Goal: Information Seeking & Learning: Learn about a topic

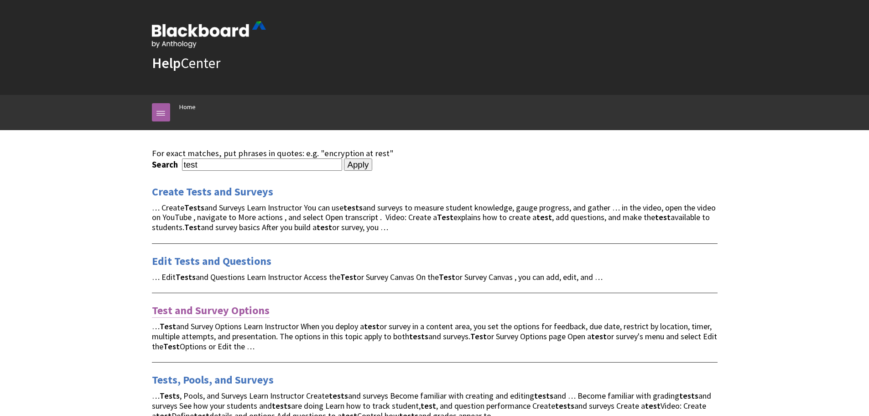
click at [220, 313] on link "Test and Survey Options" at bounding box center [211, 310] width 118 height 15
click at [201, 387] on div "Tests, Pools, and Surveys … Tests , Pools, and Surveys Learn Instructor Create …" at bounding box center [435, 391] width 566 height 58
click at [223, 382] on link "Tests, Pools, and Surveys" at bounding box center [213, 379] width 122 height 15
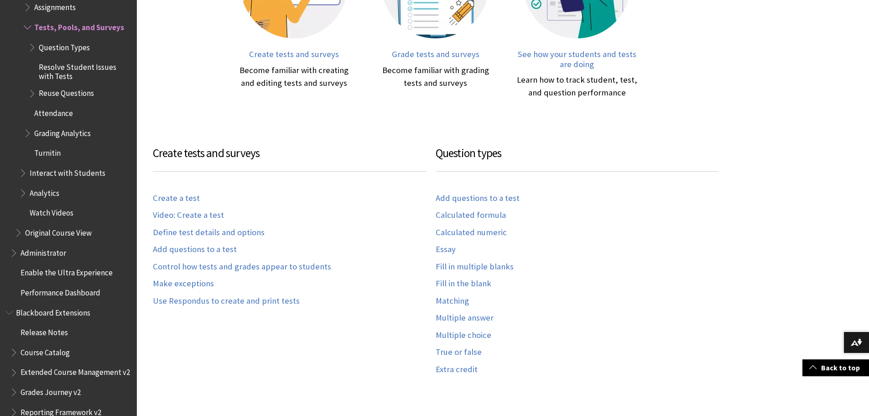
scroll to position [411, 0]
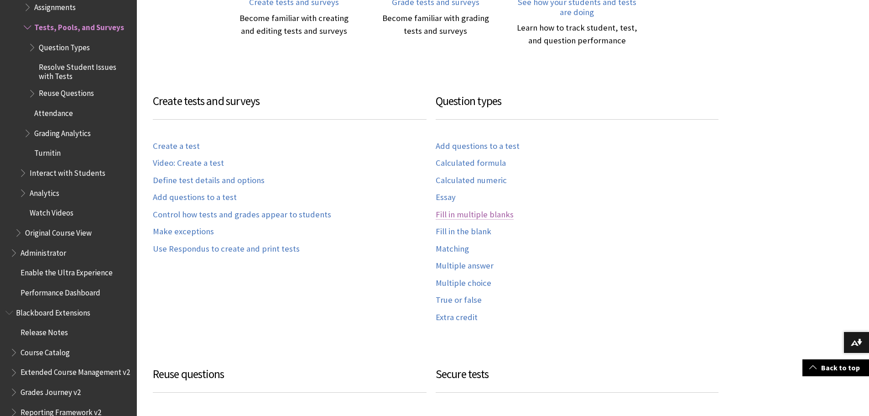
click at [466, 214] on link "Fill in multiple blanks" at bounding box center [475, 214] width 78 height 10
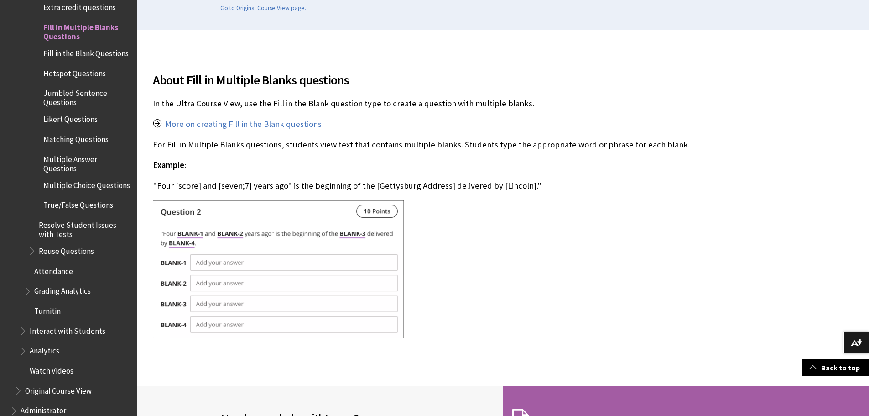
scroll to position [228, 0]
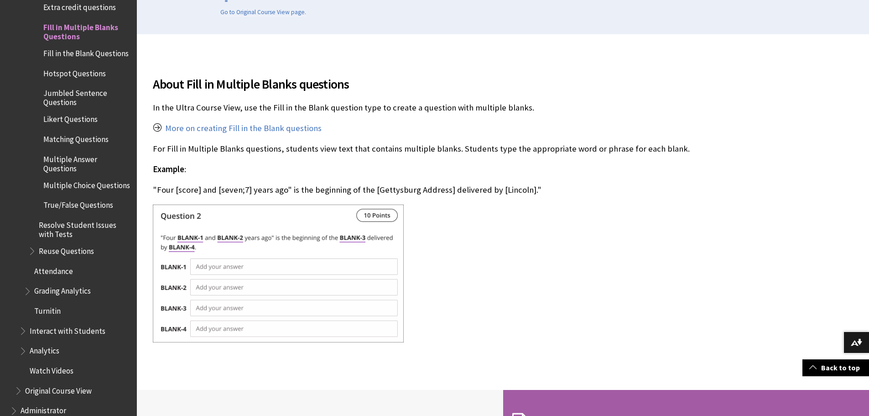
click at [194, 122] on div "About Fill in Multiple Blanks questions In the Ultra Course View, use the Fill …" at bounding box center [436, 98] width 566 height 71
click at [199, 126] on link "More on creating Fill in the Blank questions" at bounding box center [243, 128] width 157 height 11
click at [287, 131] on link "More on creating Fill in the Blank questions" at bounding box center [243, 128] width 157 height 11
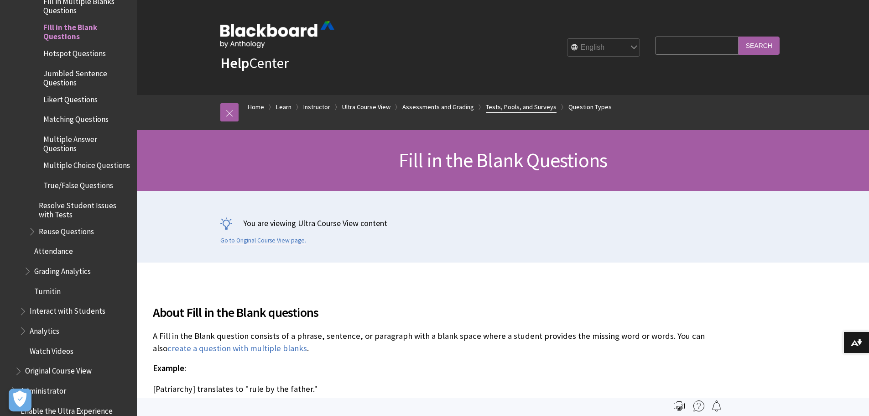
click at [517, 107] on link "Tests, Pools, and Surveys" at bounding box center [521, 106] width 71 height 11
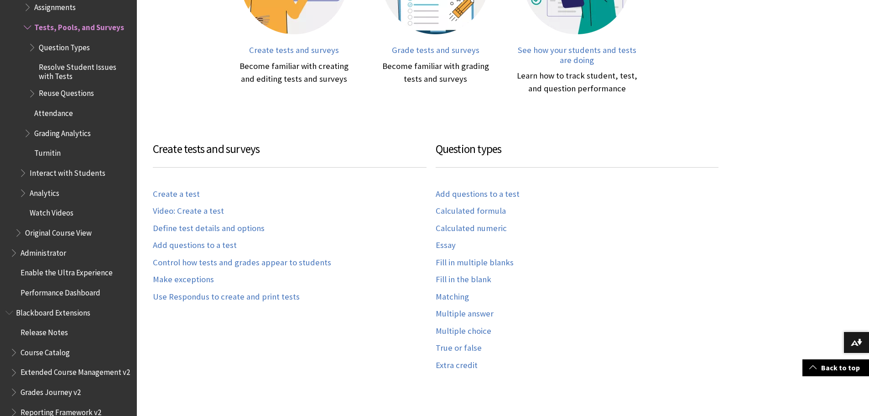
scroll to position [365, 0]
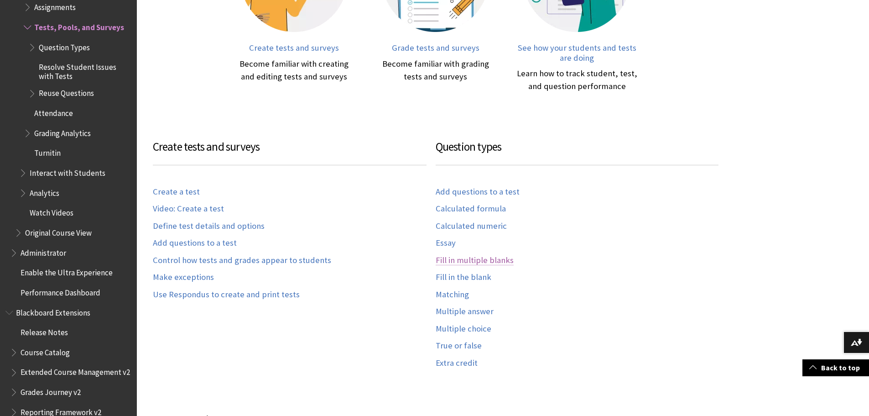
click at [506, 262] on link "Fill in multiple blanks" at bounding box center [475, 260] width 78 height 10
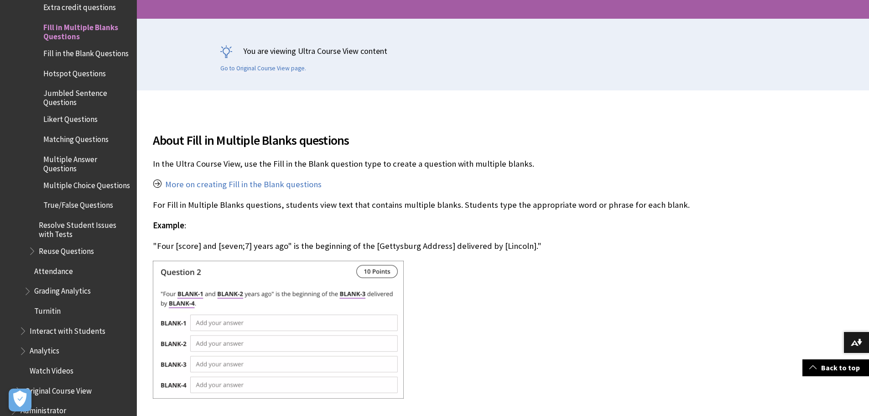
scroll to position [274, 0]
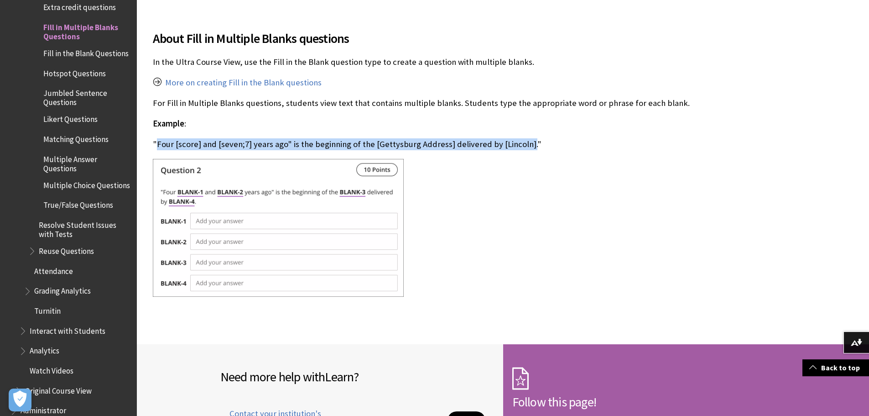
drag, startPoint x: 157, startPoint y: 145, endPoint x: 523, endPoint y: 145, distance: 366.1
click at [523, 145] on p ""Four [score] and [seven;7] years ago" is the beginning of the [Gettysburg Addr…" at bounding box center [436, 144] width 566 height 12
copy p "Four [score] and [seven;7] years ago" is the beginning of the [Gettysburg Addre…"
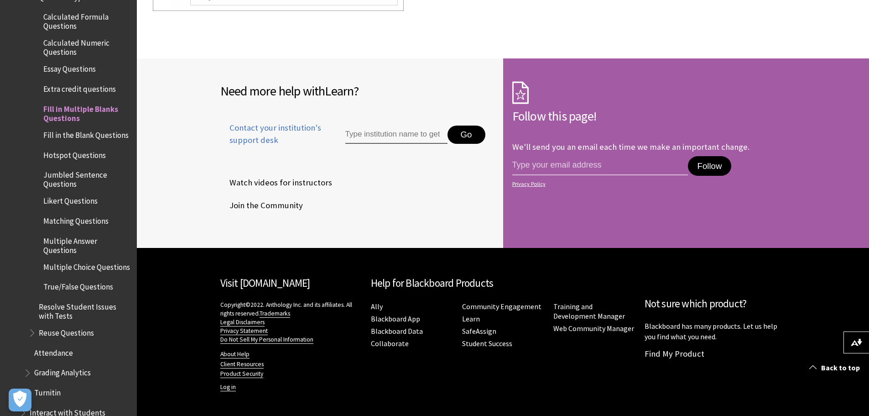
scroll to position [1490, 0]
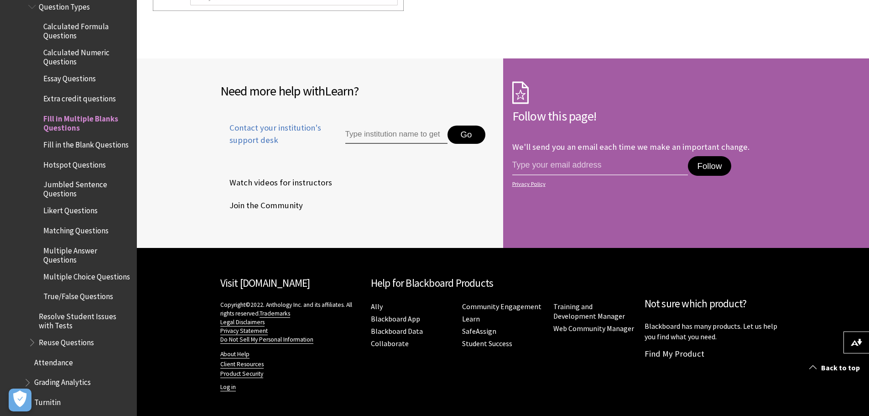
click at [74, 250] on span "Multiple Answer Questions" at bounding box center [86, 253] width 87 height 21
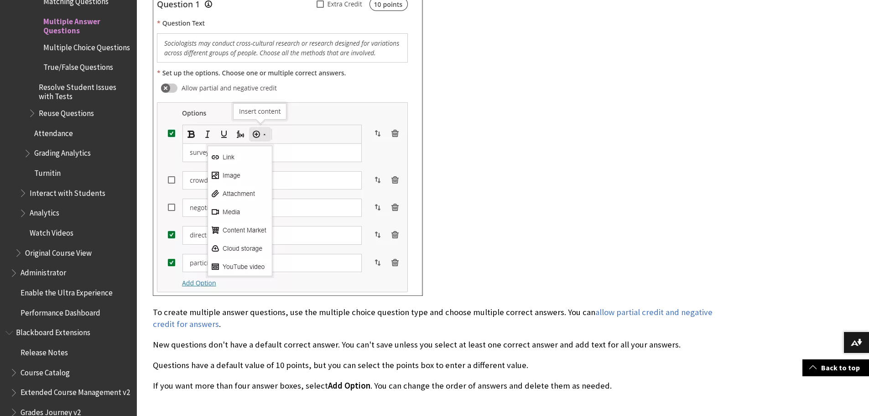
scroll to position [456, 0]
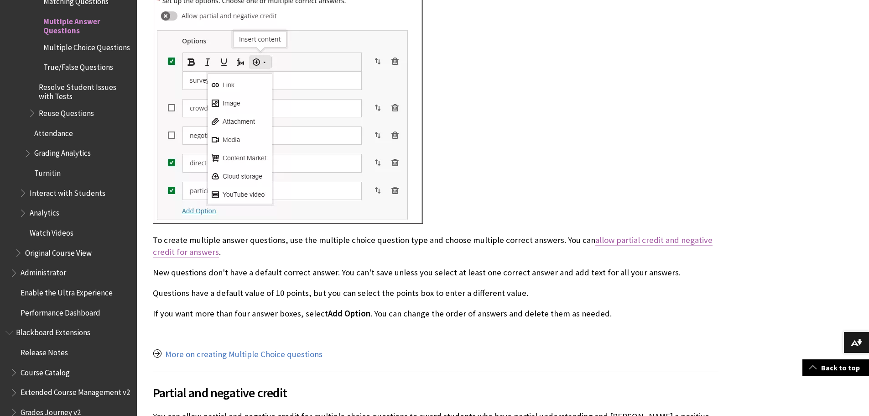
click at [666, 240] on link "allow partial credit and negative credit for answers" at bounding box center [433, 246] width 560 height 23
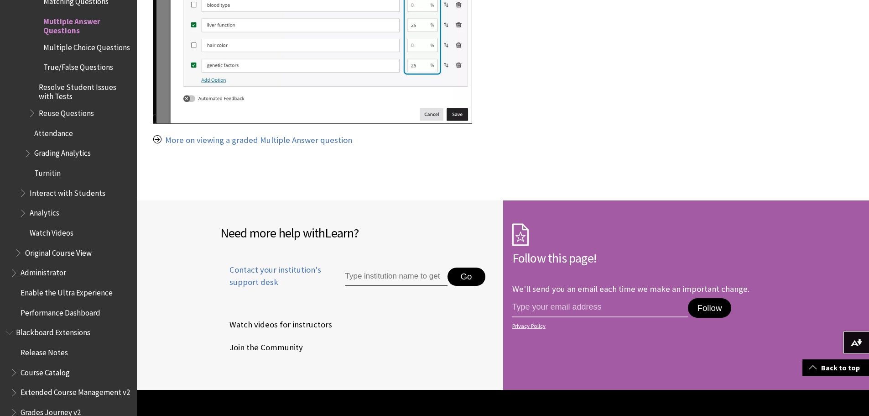
scroll to position [1206, 0]
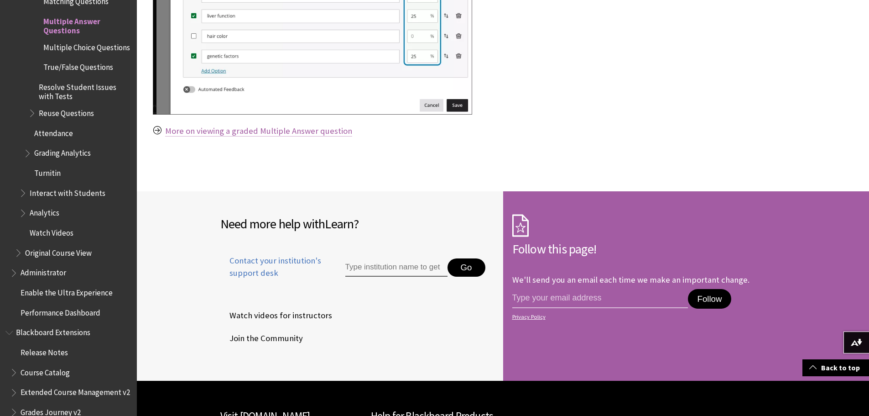
click at [190, 129] on link "More on viewing a graded Multiple Answer question" at bounding box center [258, 131] width 187 height 11
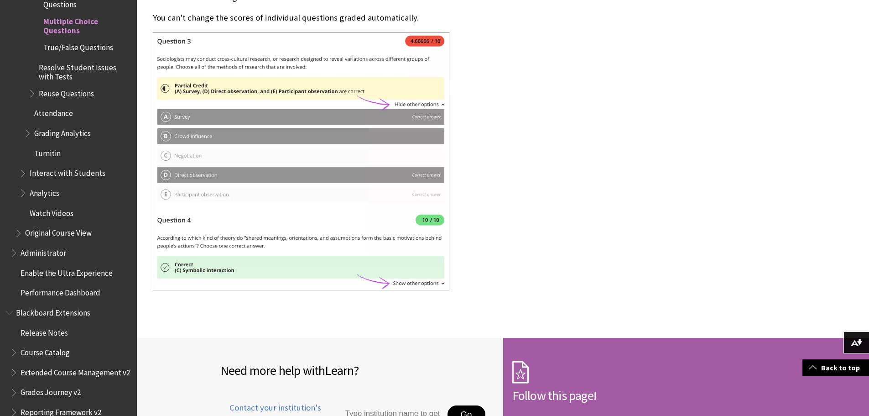
scroll to position [1456, 0]
